Goal: Find specific page/section: Find specific page/section

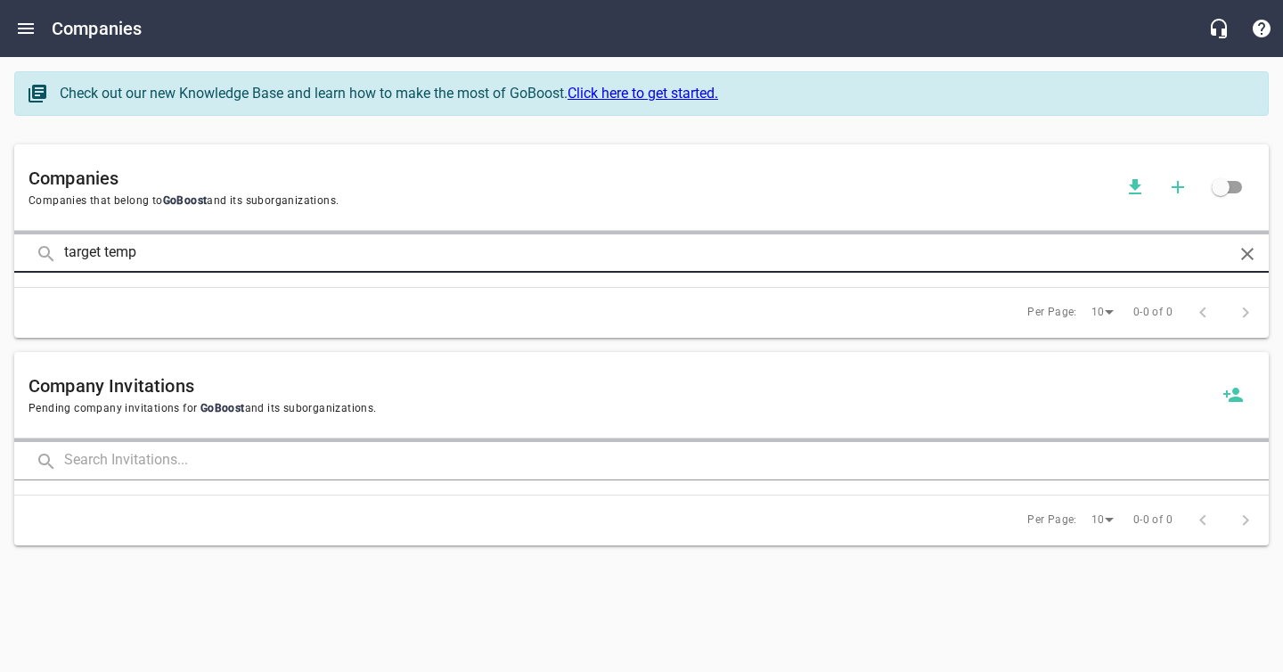
type input "target temp"
click button at bounding box center [0, 0] width 0 height 0
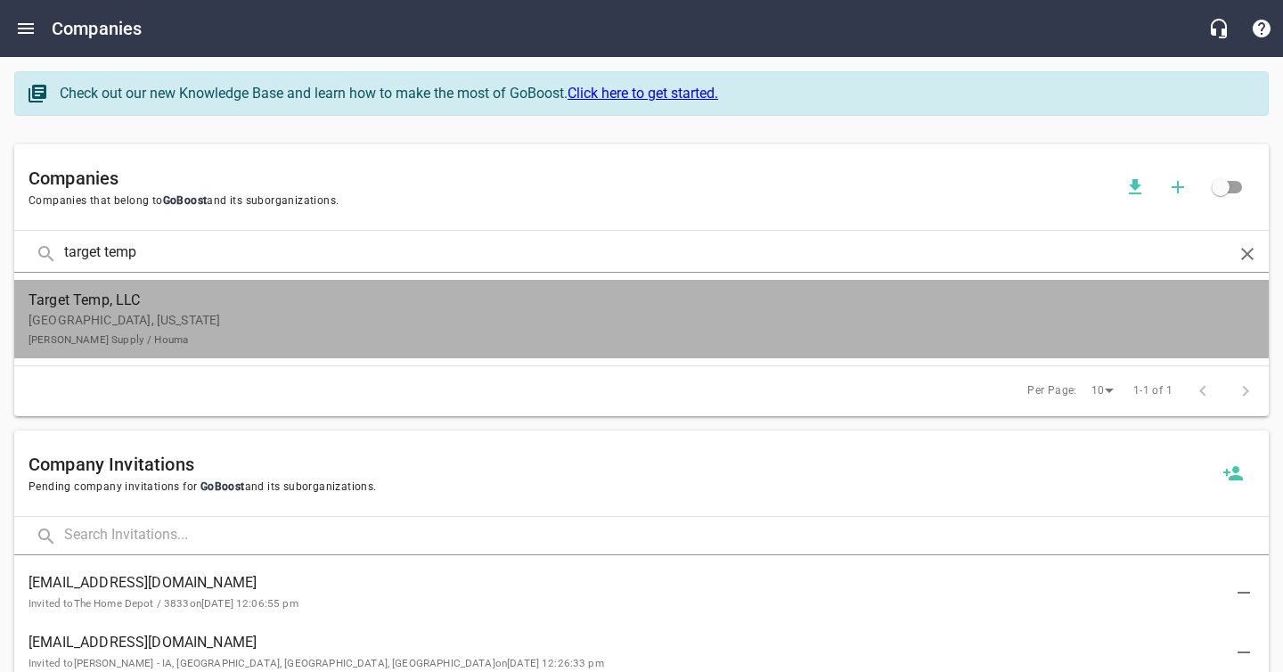
click at [538, 318] on p "[GEOGRAPHIC_DATA], [US_STATE] [PERSON_NAME] Supply / [GEOGRAPHIC_DATA]" at bounding box center [628, 329] width 1198 height 37
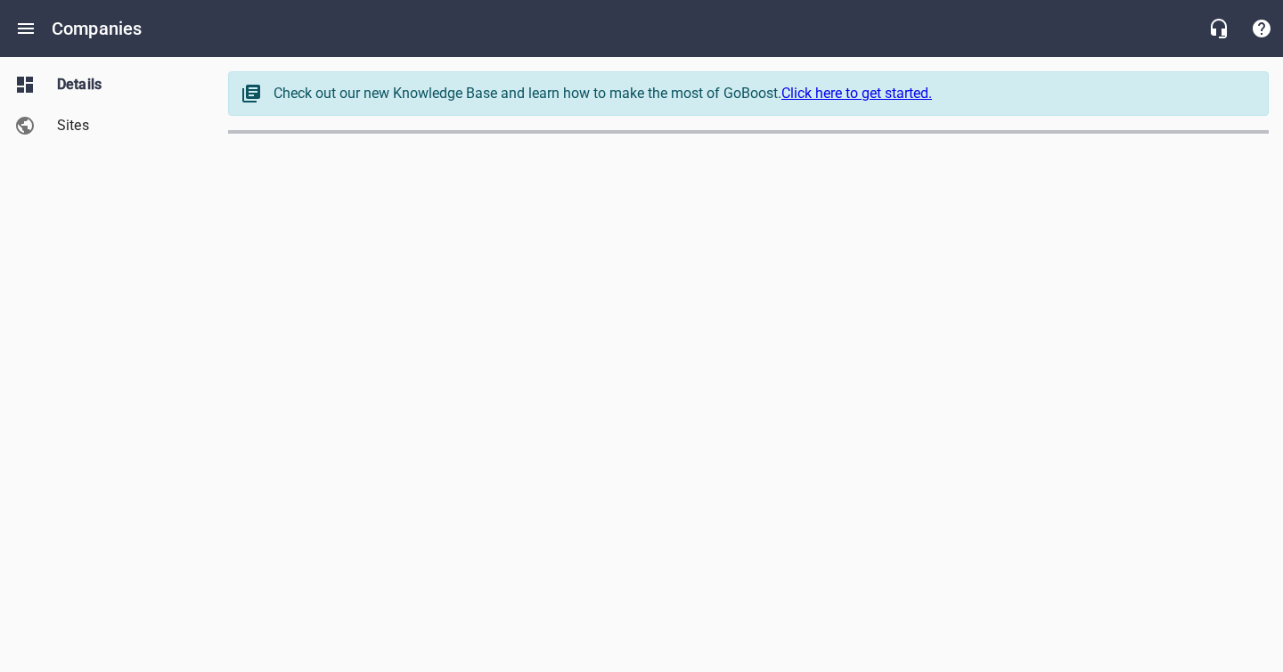
select select "[US_STATE]"
select select "63"
